Goal: Information Seeking & Learning: Check status

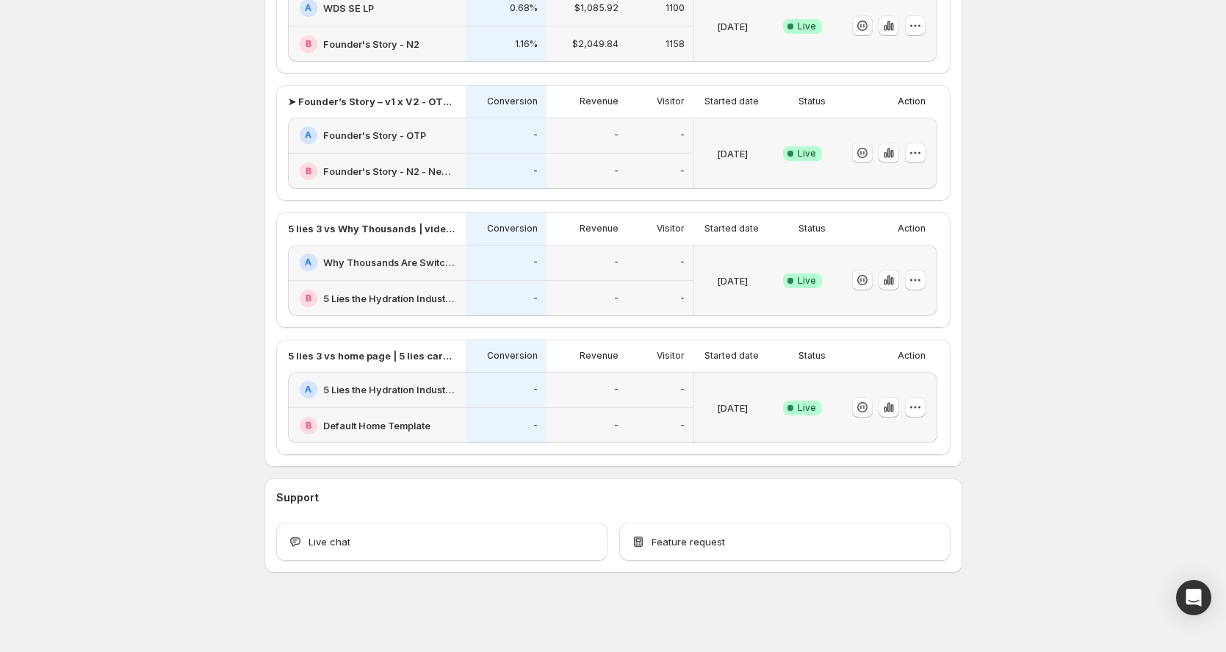
scroll to position [556, 0]
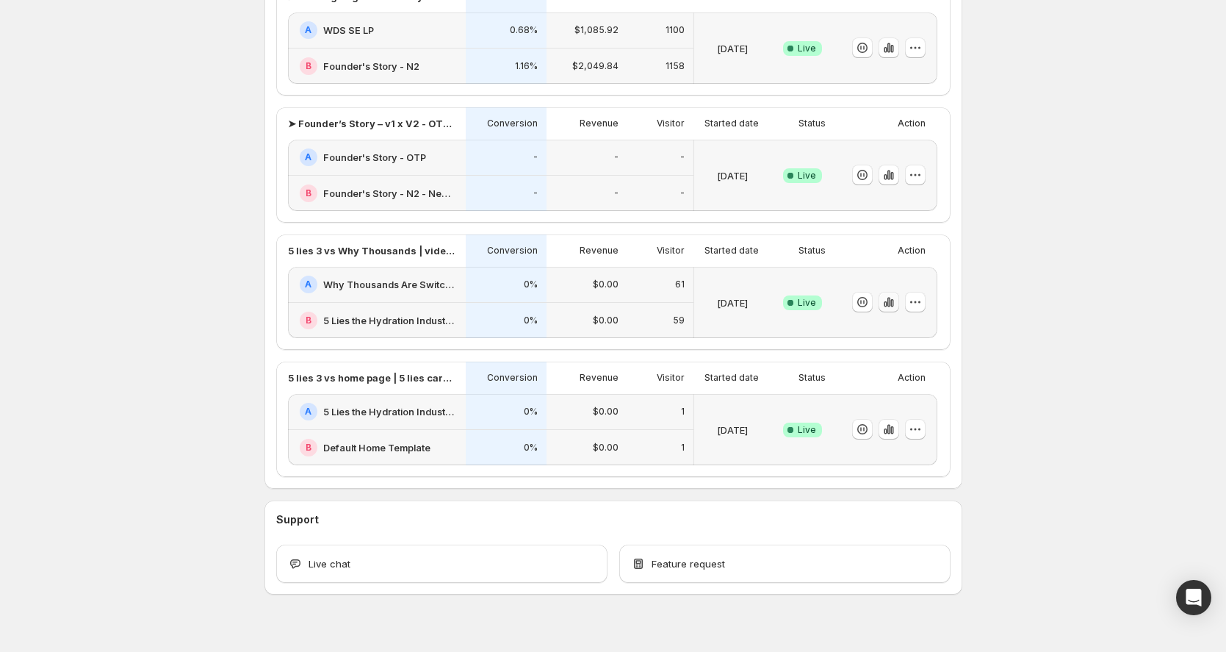
click at [896, 298] on icon "button" at bounding box center [889, 302] width 15 height 15
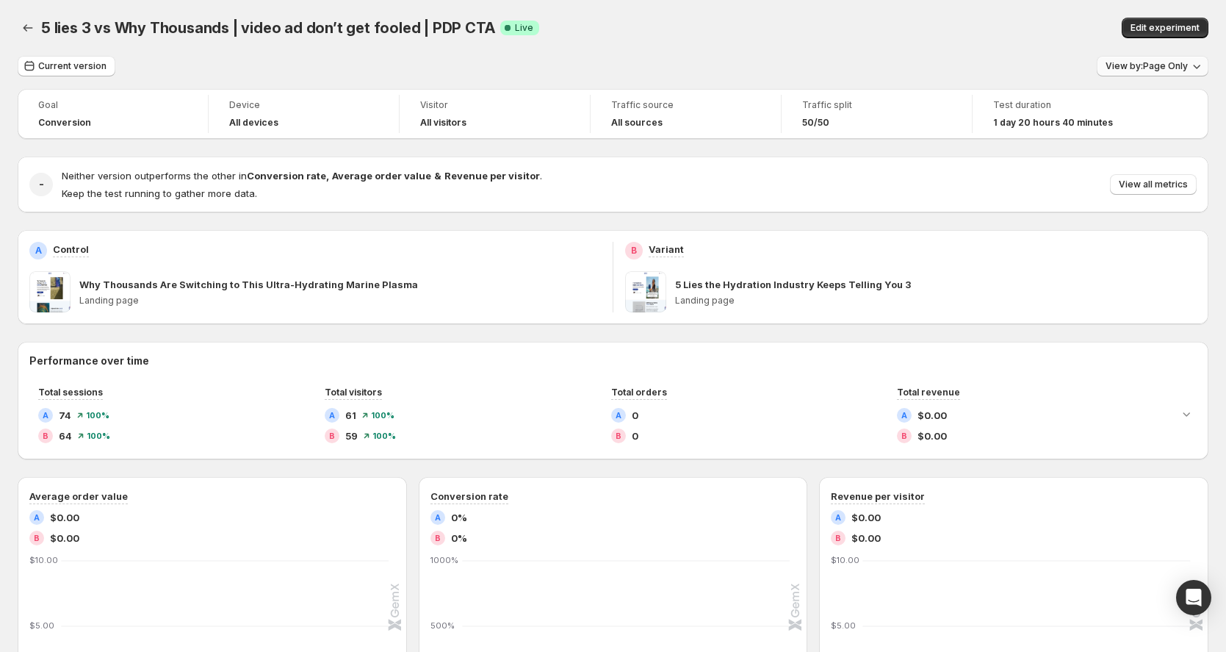
click at [1171, 63] on span "View by: Page Only" at bounding box center [1147, 66] width 82 height 12
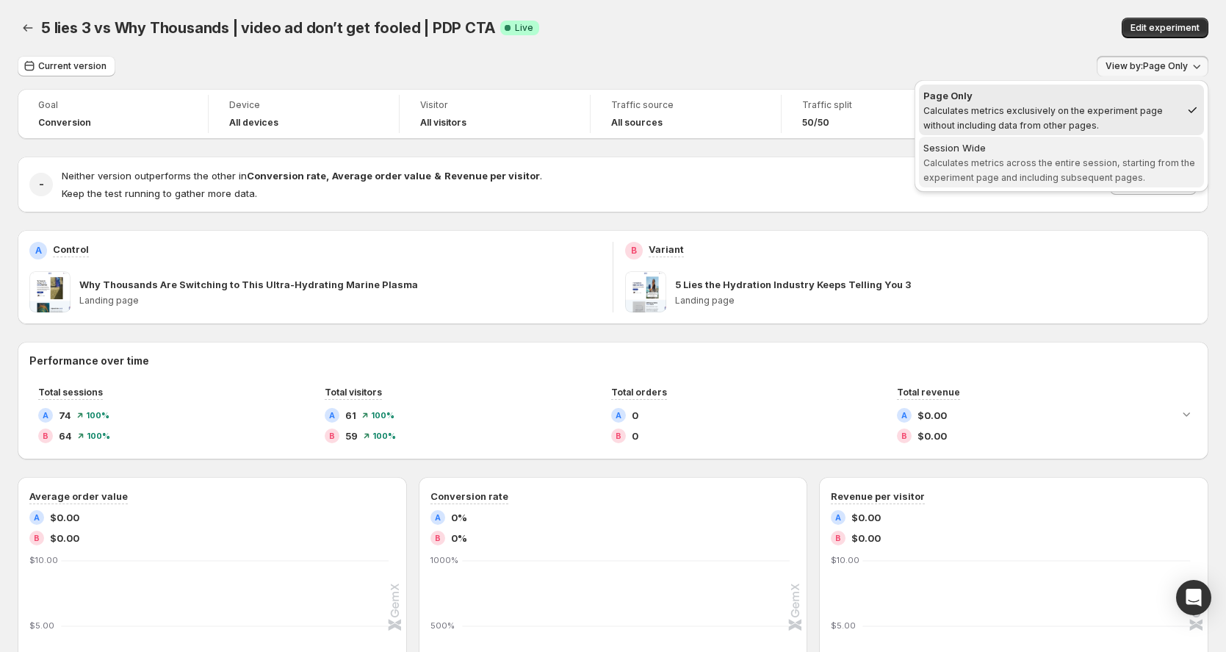
click at [1067, 158] on span "Calculates metrics across the entire session, starting from the experiment page…" at bounding box center [1060, 170] width 272 height 26
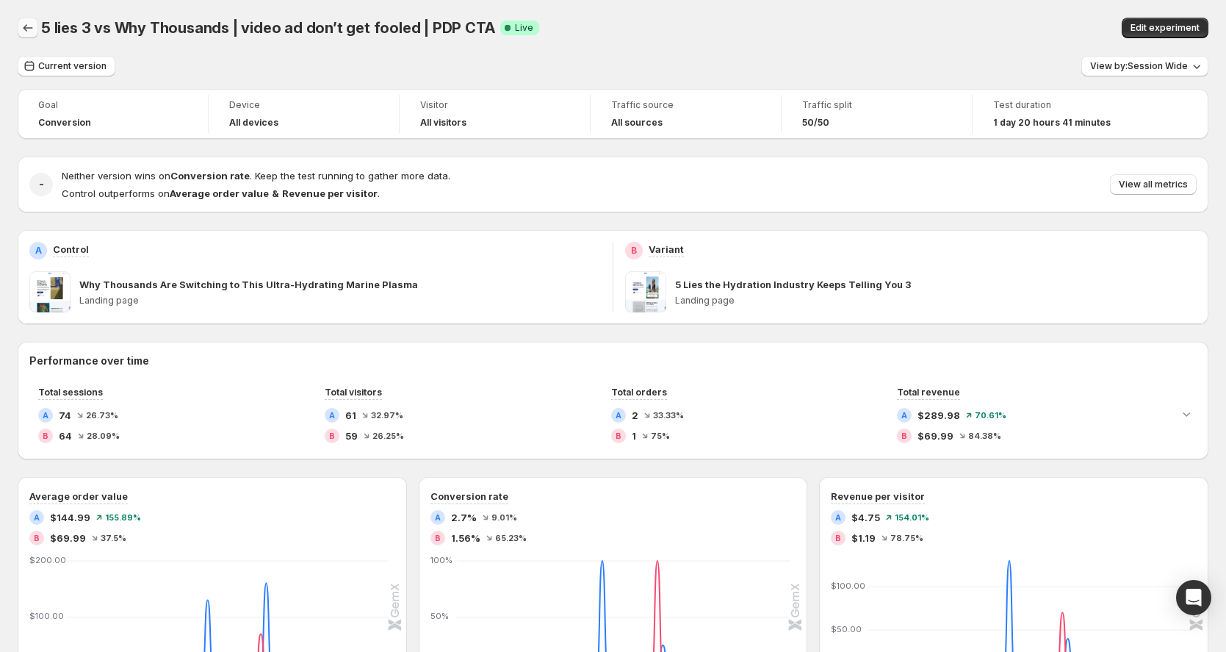
click at [35, 23] on icon "Back" at bounding box center [28, 28] width 15 height 15
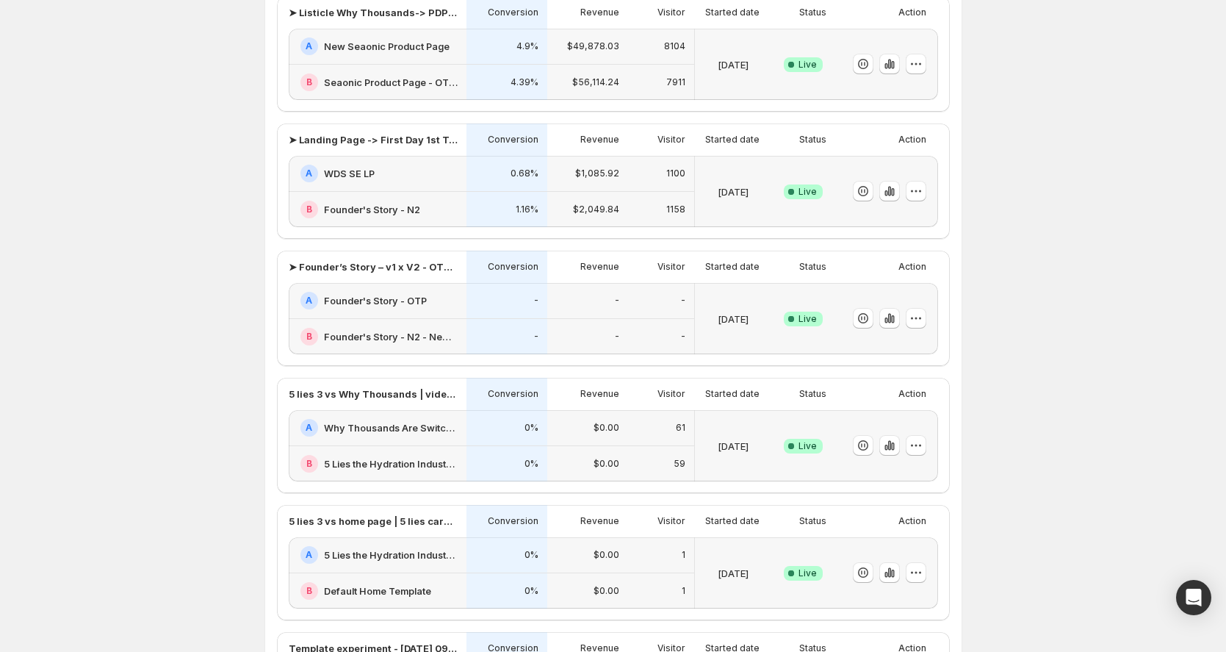
scroll to position [145, 0]
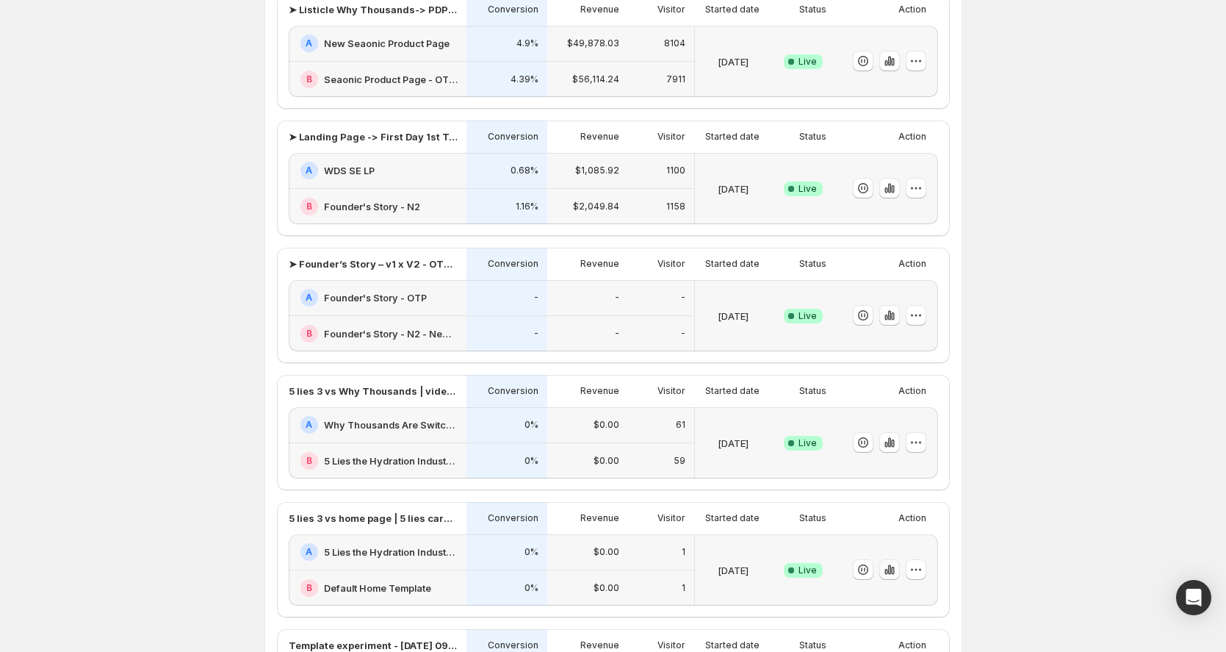
click at [888, 564] on icon "button" at bounding box center [889, 569] width 15 height 15
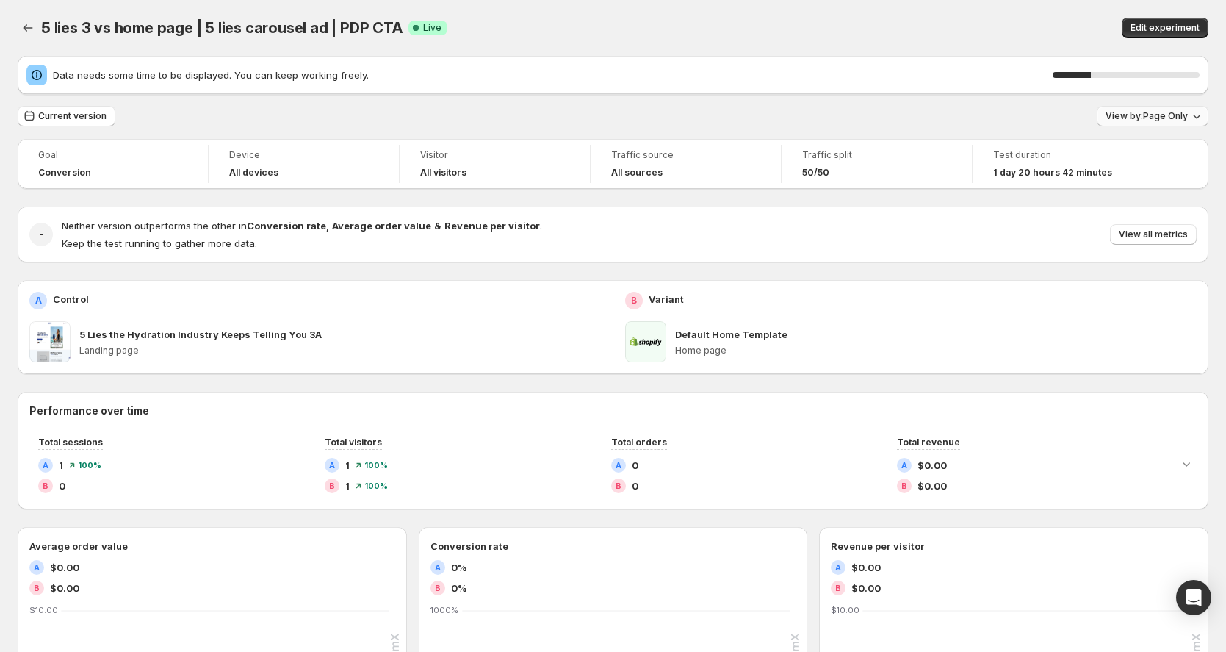
click at [1153, 122] on button "View by: Page Only" at bounding box center [1153, 116] width 112 height 21
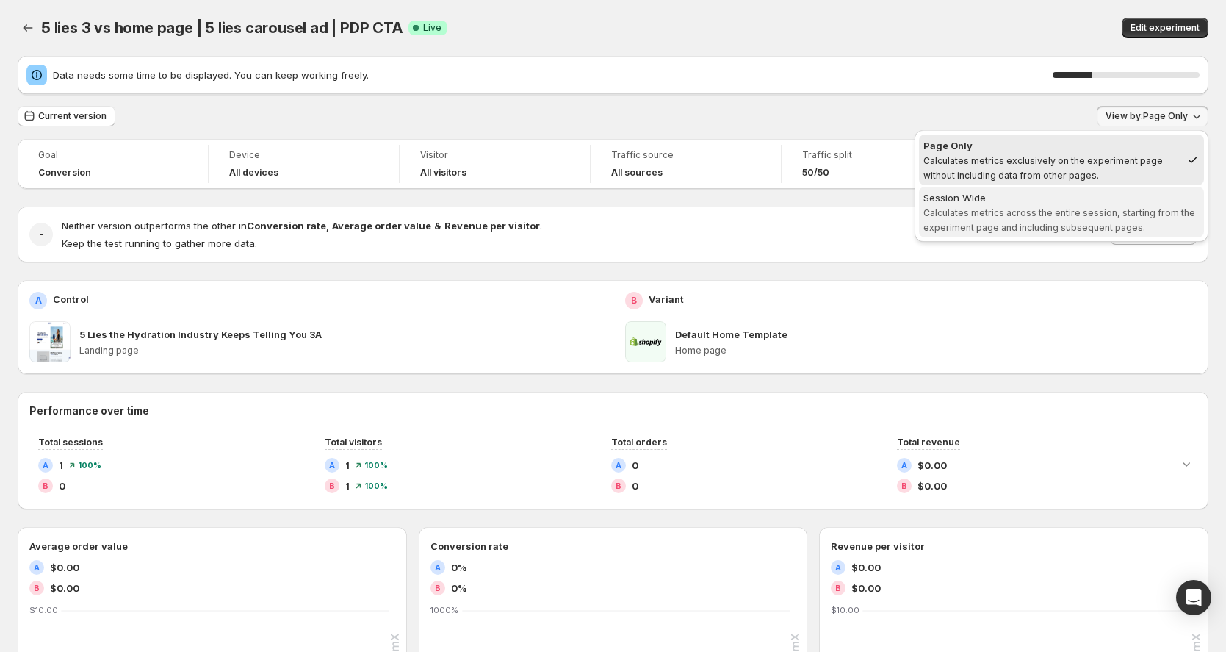
click at [1101, 214] on span "Calculates metrics across the entire session, starting from the experiment page…" at bounding box center [1060, 220] width 272 height 26
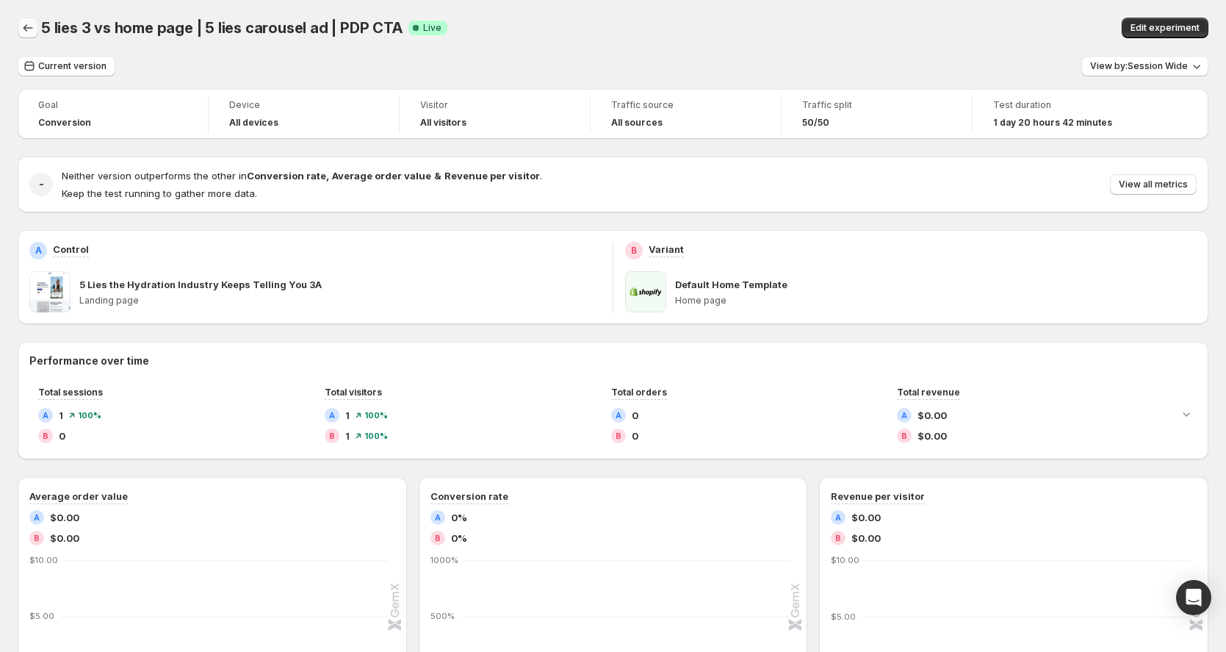
click at [29, 29] on icon "Back" at bounding box center [28, 28] width 15 height 15
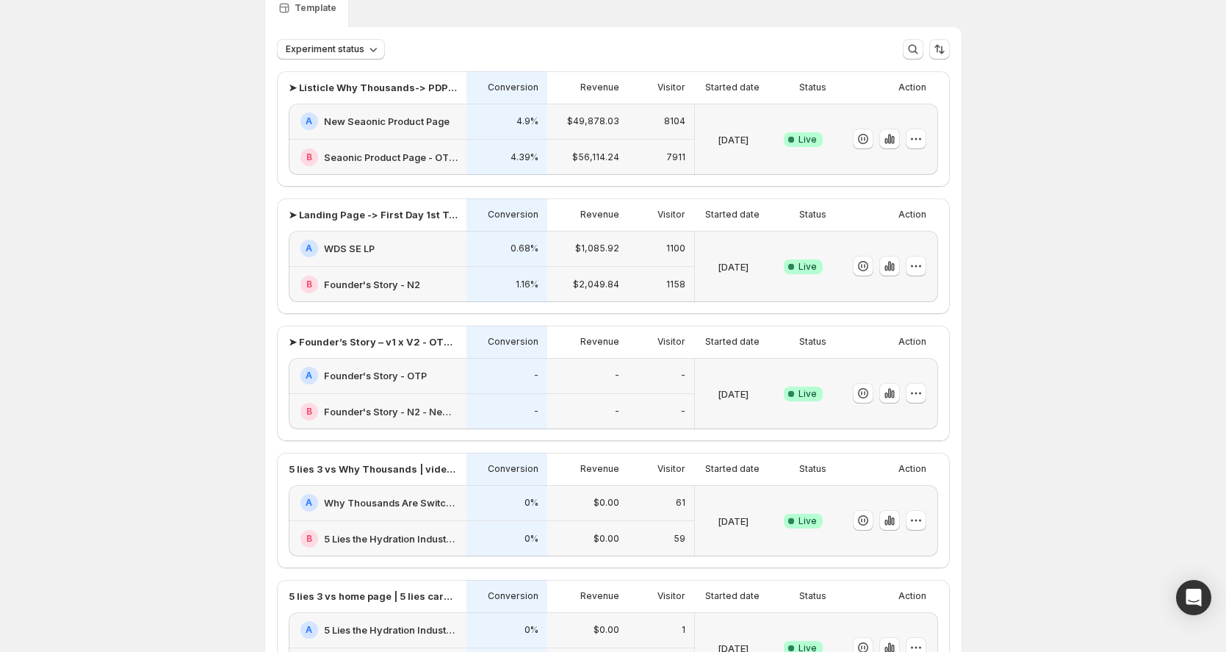
scroll to position [237, 0]
